Goal: Transaction & Acquisition: Book appointment/travel/reservation

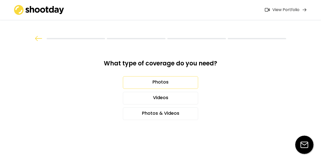
click at [167, 83] on div "Photos" at bounding box center [160, 82] width 75 height 13
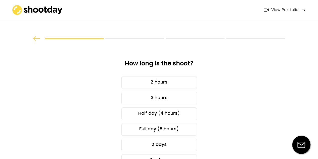
click at [36, 35] on div at bounding box center [158, 21] width 301 height 42
click at [34, 38] on img at bounding box center [37, 38] width 8 height 5
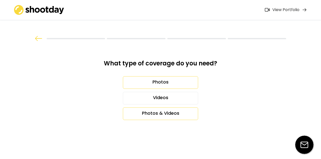
click at [153, 111] on div "Photos & Videos" at bounding box center [160, 113] width 75 height 13
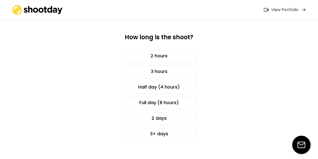
scroll to position [33, 0]
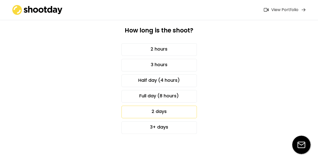
click at [175, 110] on div "2 days" at bounding box center [158, 111] width 75 height 13
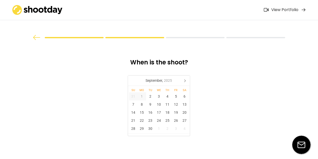
scroll to position [0, 0]
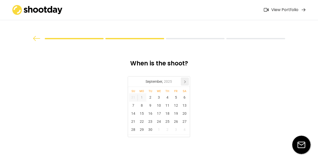
click at [184, 80] on icon at bounding box center [185, 81] width 8 height 8
click at [143, 129] on div "27" at bounding box center [141, 129] width 9 height 8
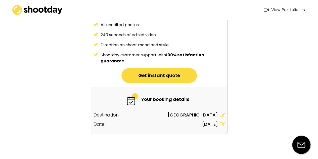
scroll to position [92, 0]
click at [161, 79] on button "Get instant quote" at bounding box center [158, 75] width 75 height 15
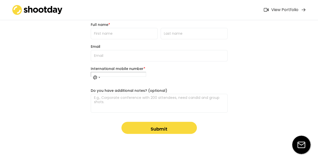
scroll to position [0, 0]
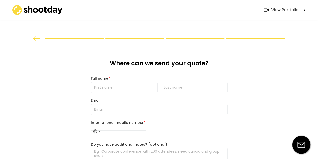
click at [127, 88] on input "input" at bounding box center [124, 87] width 67 height 11
type input "ashok"
type input "[PERSON_NAME]"
type input "[EMAIL_ADDRESS][PERSON_NAME][DOMAIN_NAME]"
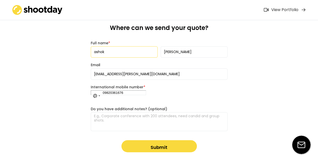
scroll to position [54, 0]
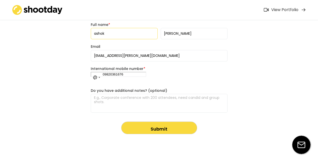
click at [152, 129] on button "Submit" at bounding box center [158, 128] width 75 height 12
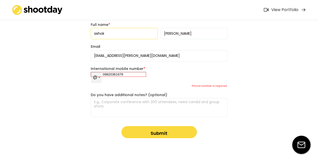
click at [97, 77] on div "No country selected" at bounding box center [96, 77] width 11 height 11
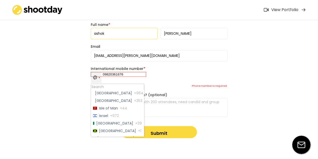
scroll to position [824, 0]
click at [136, 72] on span "+91" at bounding box center [139, 70] width 6 height 4
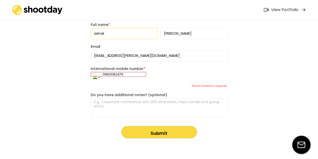
click at [147, 132] on button "Submit" at bounding box center [158, 132] width 75 height 12
click at [104, 74] on input "09820361676" at bounding box center [118, 74] width 55 height 5
click at [162, 133] on button "Submit" at bounding box center [158, 132] width 75 height 12
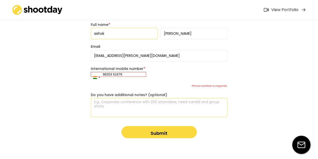
click at [182, 106] on textarea at bounding box center [159, 107] width 137 height 19
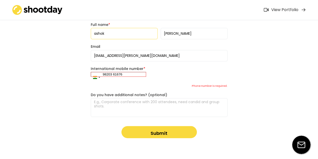
click at [113, 73] on input "98203 61676" at bounding box center [118, 74] width 55 height 5
click at [208, 128] on div "Where can we send your quote? Full name * Email [PERSON_NAME][EMAIL_ADDRESS][PE…" at bounding box center [159, 71] width 145 height 167
click at [165, 131] on button "Submit" at bounding box center [158, 132] width 75 height 12
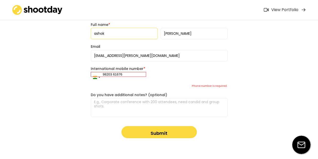
click at [165, 131] on button "Submit" at bounding box center [158, 132] width 75 height 12
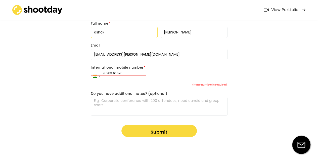
scroll to position [58, 0]
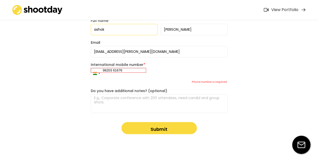
click at [140, 69] on input "98203 61676" at bounding box center [118, 70] width 55 height 5
type input "9"
type input "98203 61676"
click at [194, 98] on textarea at bounding box center [159, 103] width 137 height 19
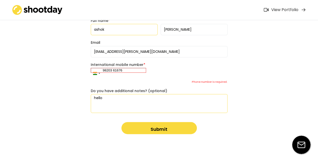
type textarea "hello"
click at [220, 128] on div "Where can we send your quote? Full name * Email [PERSON_NAME][EMAIL_ADDRESS][PE…" at bounding box center [159, 67] width 145 height 167
click at [167, 127] on button "Submit" at bounding box center [158, 128] width 75 height 12
click at [155, 128] on button "Submit" at bounding box center [158, 128] width 75 height 12
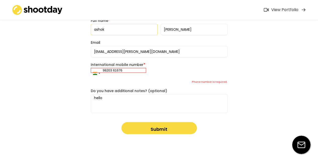
click at [155, 128] on button "Submit" at bounding box center [158, 128] width 75 height 12
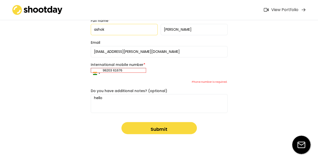
click at [155, 128] on button "Submit" at bounding box center [158, 128] width 75 height 12
drag, startPoint x: 155, startPoint y: 128, endPoint x: 96, endPoint y: 74, distance: 80.0
click at [96, 74] on div "Where can we send your quote? Full name * Email [PERSON_NAME][EMAIL_ADDRESS][PE…" at bounding box center [159, 67] width 145 height 167
click at [96, 74] on div "India +91" at bounding box center [95, 73] width 4 height 3
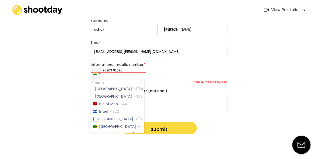
scroll to position [0, 0]
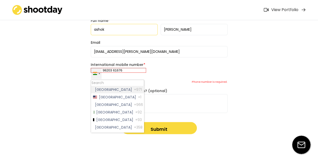
click at [96, 74] on div "India +91" at bounding box center [95, 73] width 4 height 3
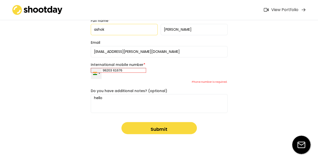
click at [97, 69] on div "India +91" at bounding box center [96, 73] width 11 height 11
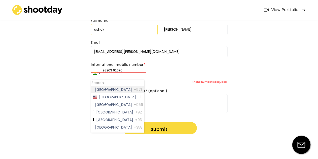
click at [65, 85] on div "What type of coverage do you need? Photos Videos Photos & Videos How long is th…" at bounding box center [159, 50] width 318 height 217
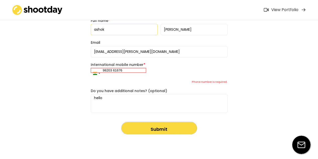
click at [152, 128] on button "Submit" at bounding box center [158, 128] width 75 height 12
